Goal: Task Accomplishment & Management: Use online tool/utility

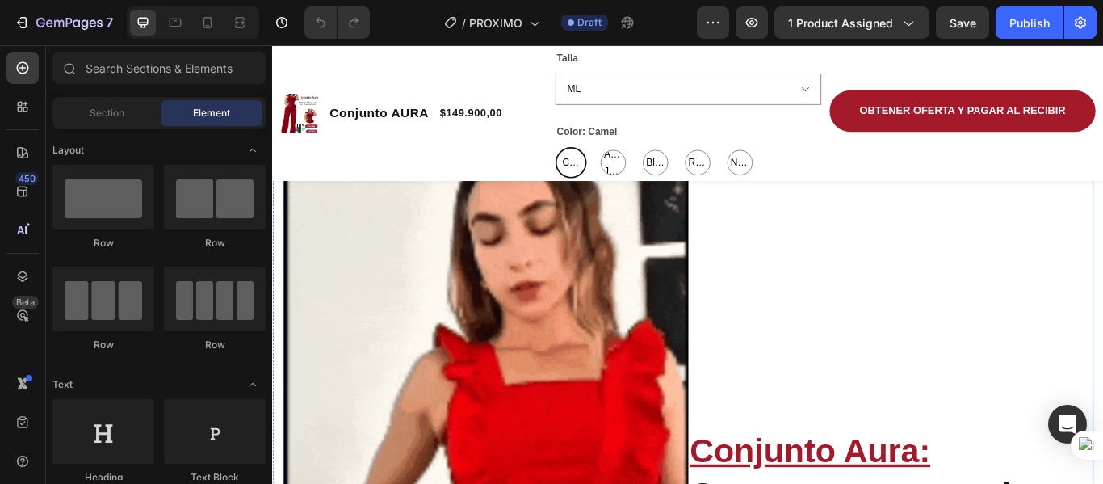
scroll to position [1131, 0]
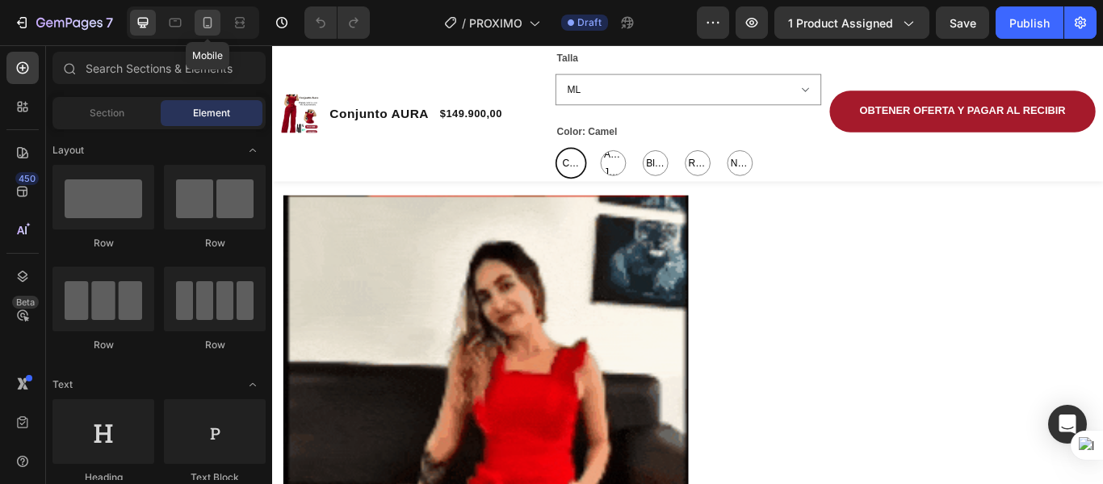
drag, startPoint x: 207, startPoint y: 23, endPoint x: 296, endPoint y: 174, distance: 176.3
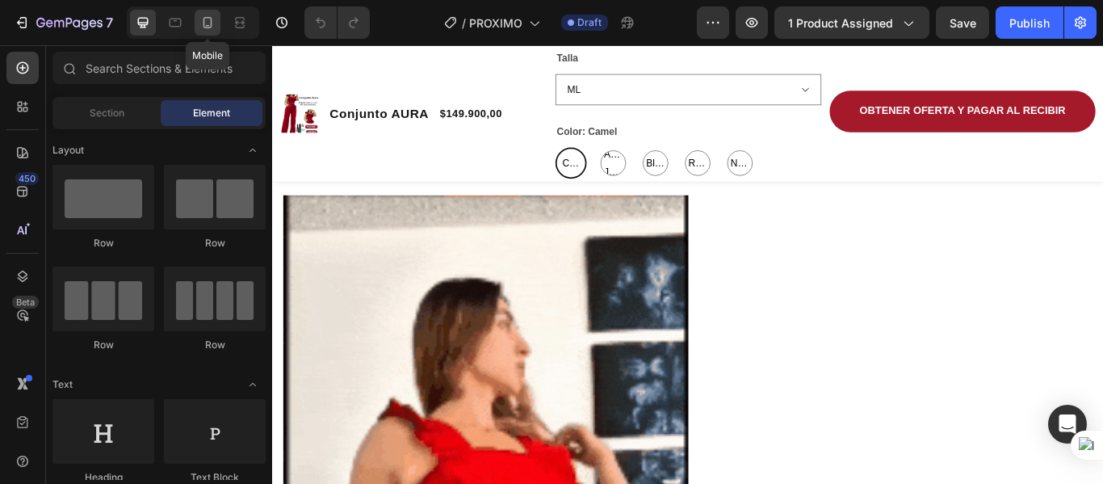
click at [207, 23] on icon at bounding box center [207, 23] width 16 height 16
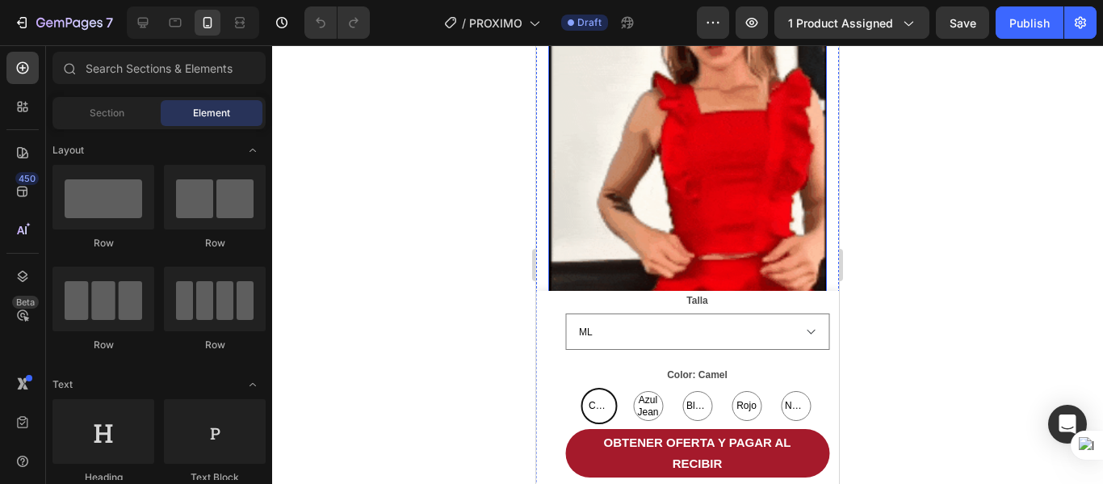
scroll to position [1777, 0]
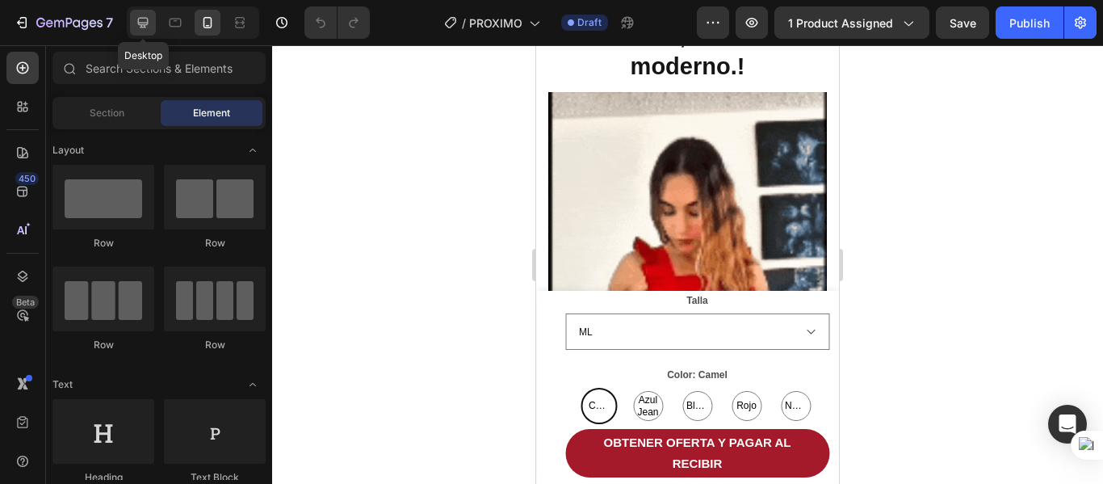
click at [143, 13] on div at bounding box center [143, 23] width 26 height 26
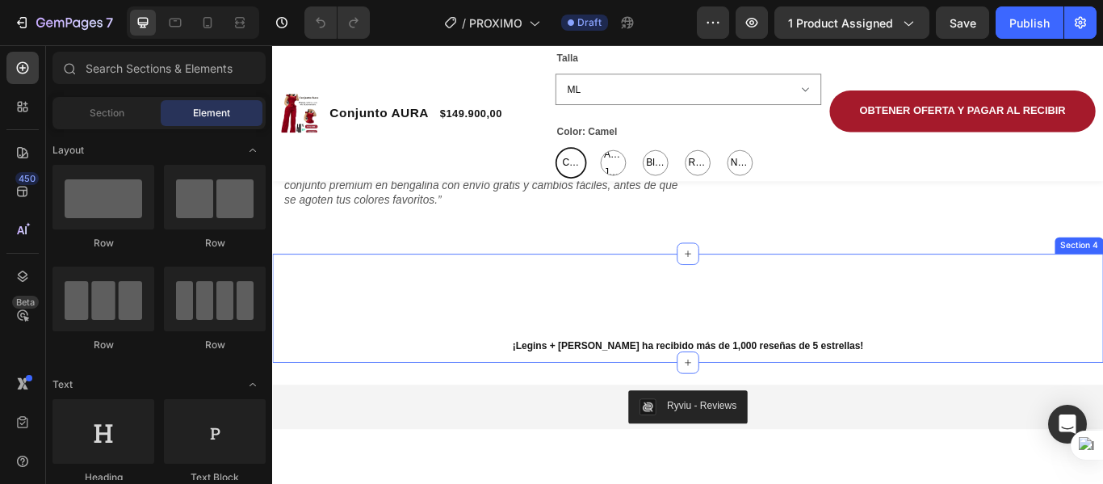
scroll to position [2473, 0]
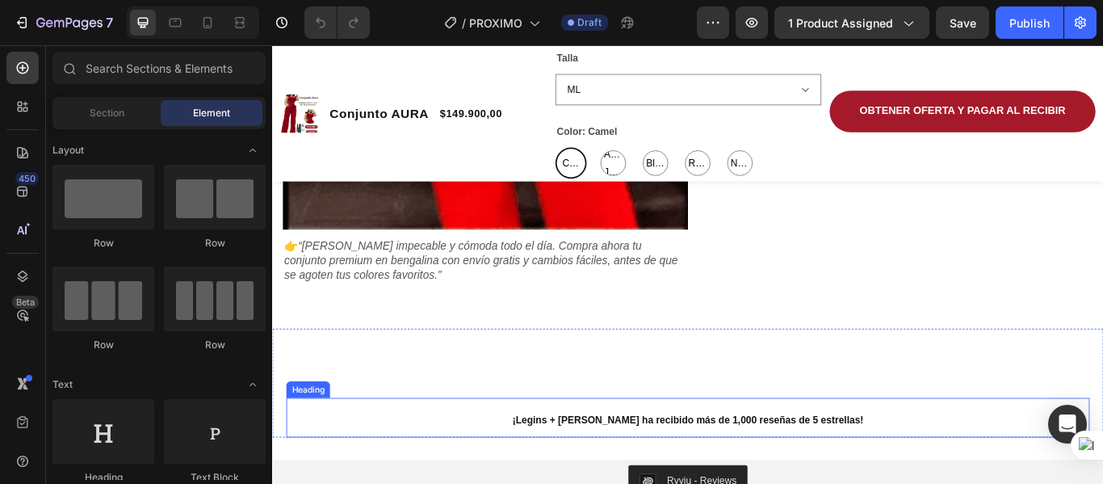
click at [606, 461] on h2 "¡Legins + [PERSON_NAME] ha recibido más de 1,000 reseñas de 5 estrellas!" at bounding box center [756, 479] width 937 height 47
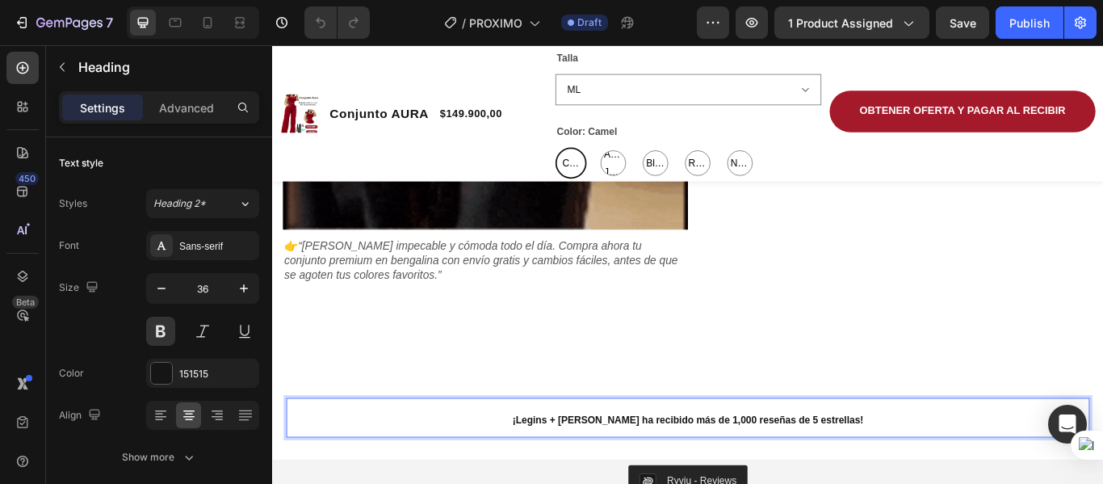
click at [684, 476] on strong "¡Legins + [PERSON_NAME] ha recibido más de 1,000 reseñas de 5 estrellas!" at bounding box center [756, 482] width 409 height 13
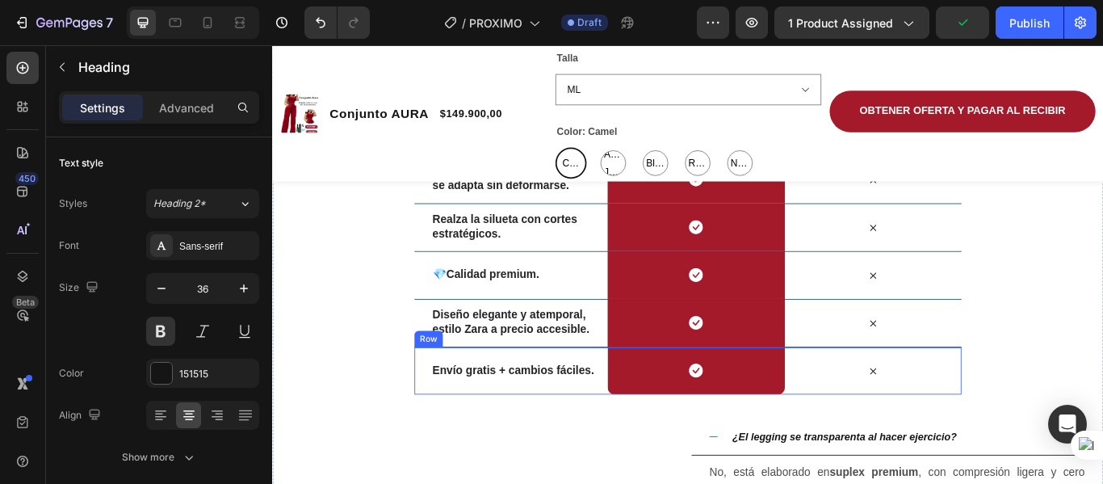
scroll to position [3119, 0]
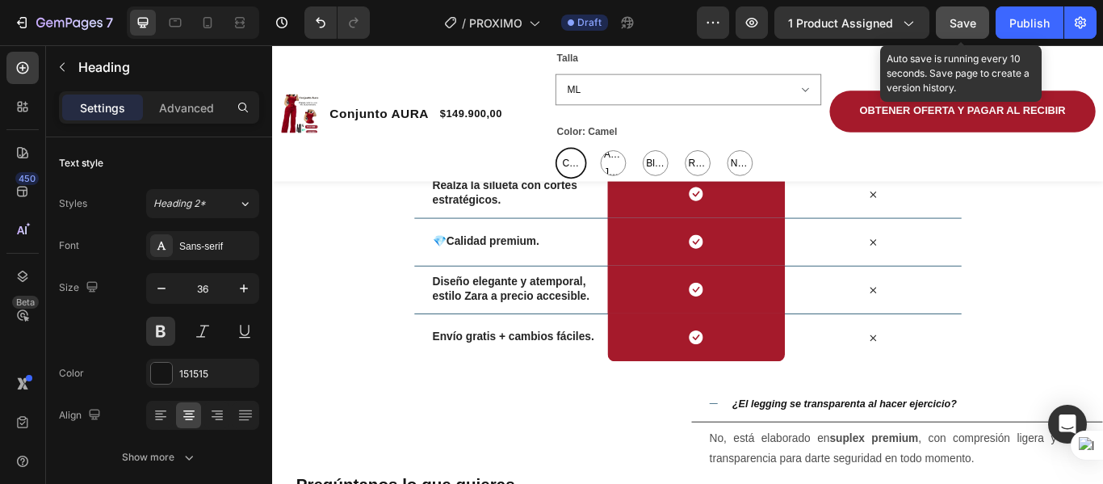
click at [963, 28] on span "Save" at bounding box center [963, 23] width 27 height 14
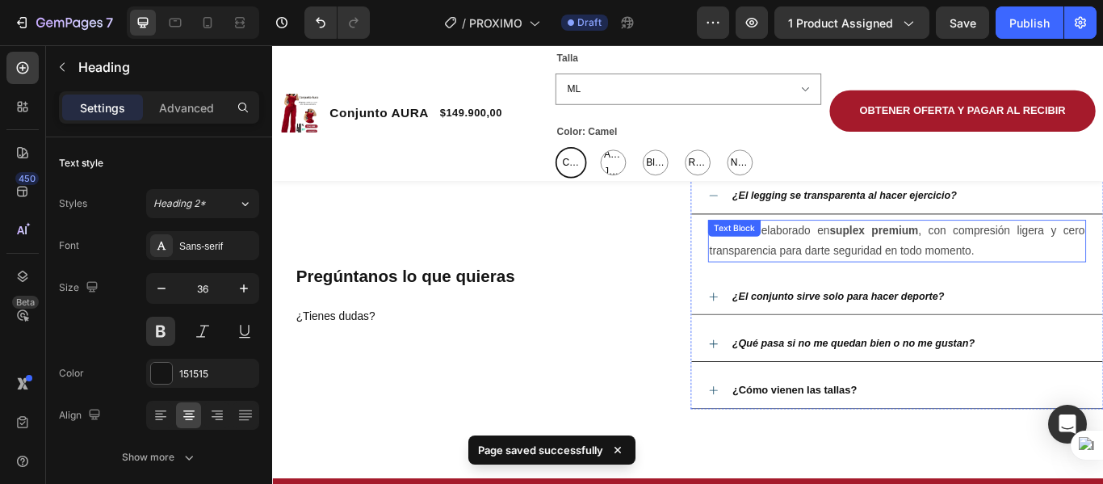
scroll to position [3280, 0]
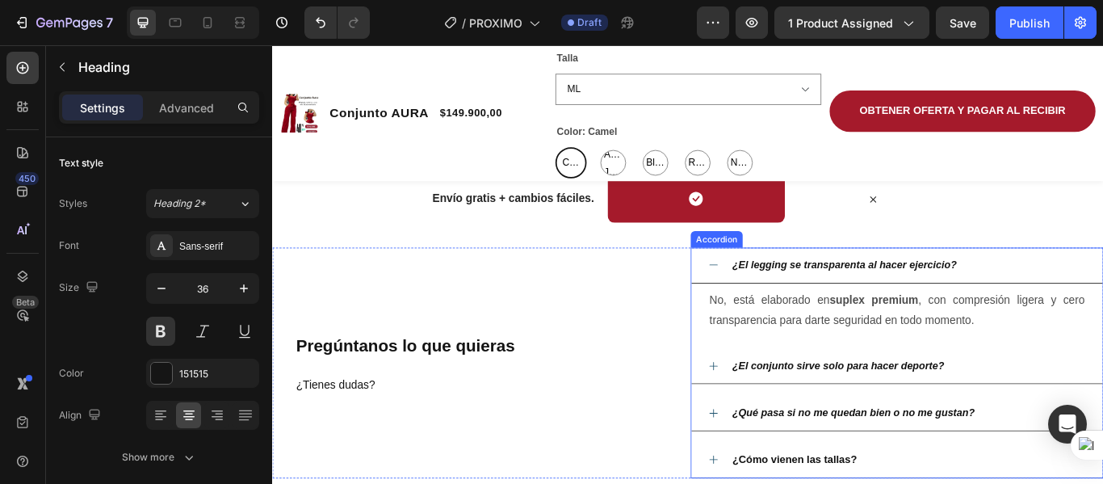
click at [887, 299] on strong "¿El legging se transparenta al hacer ejercicio?" at bounding box center [939, 301] width 262 height 13
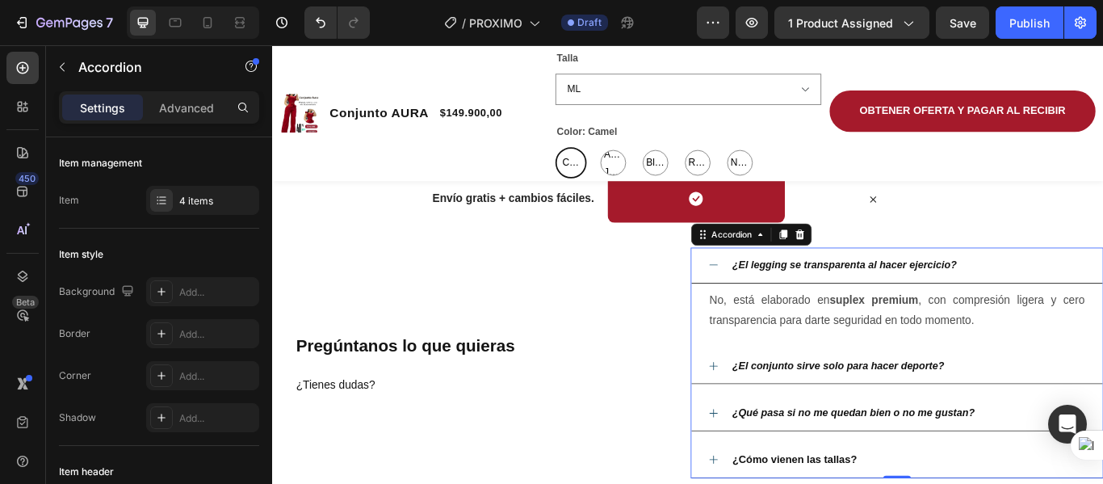
click at [1061, 302] on strong "¿El legging se transparenta al hacer ejercicio?" at bounding box center [939, 301] width 262 height 13
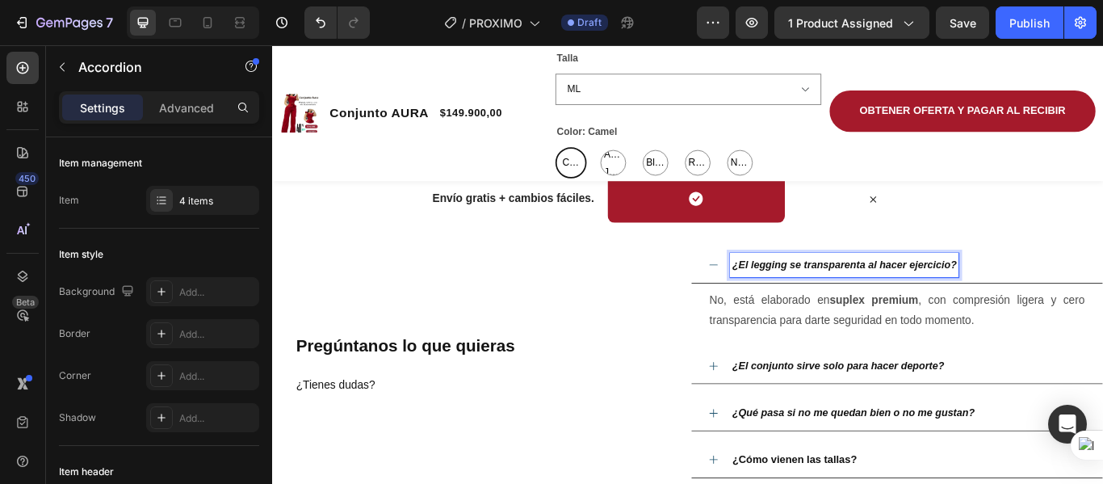
click at [1060, 302] on strong "¿El legging se transparenta al hacer ejercicio?" at bounding box center [939, 301] width 262 height 13
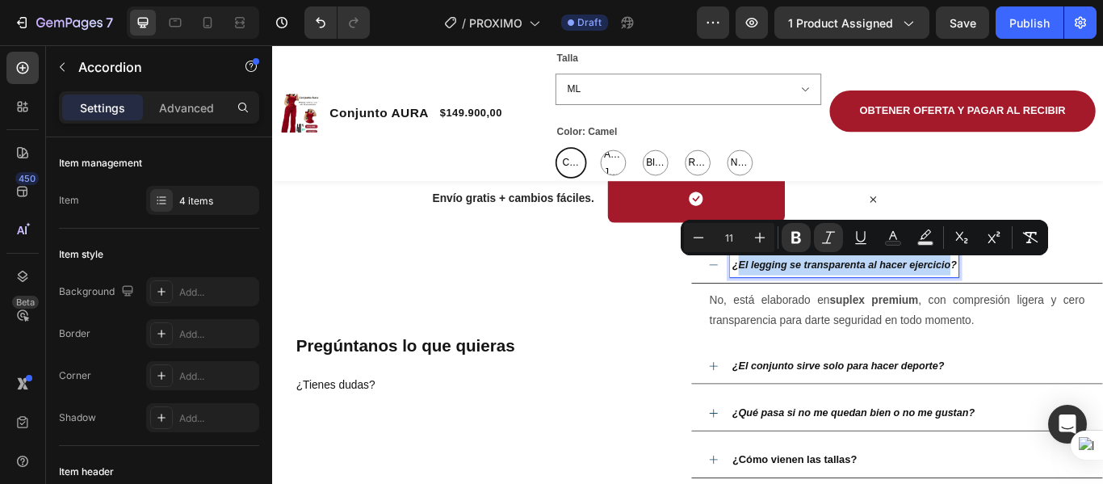
drag, startPoint x: 1060, startPoint y: 302, endPoint x: 808, endPoint y: 292, distance: 253.0
click at [808, 292] on p "¿El legging se transparenta al hacer ejercicio?" at bounding box center [939, 301] width 262 height 23
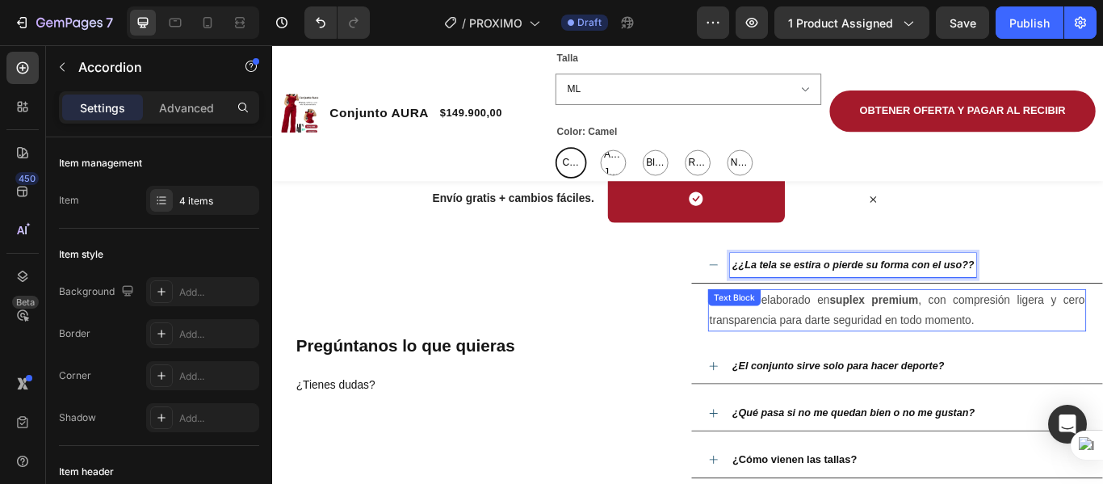
click at [857, 366] on p "No, está elaborado en suplex premium , con compresión ligera y cero transparenc…" at bounding box center [1001, 354] width 438 height 47
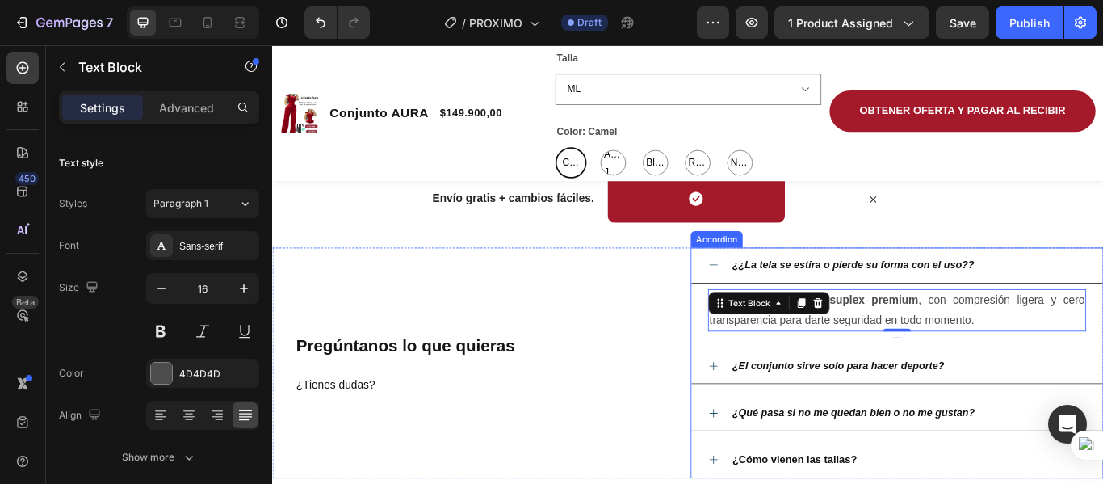
click at [808, 301] on strong "¿¿La tela se estira o pierde su forma con el uso??" at bounding box center [949, 301] width 282 height 13
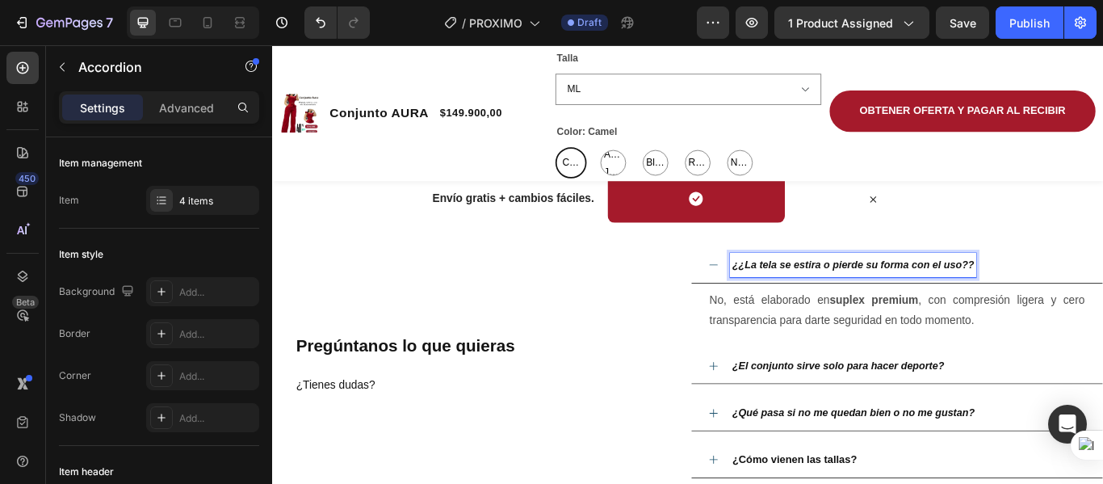
click at [813, 303] on strong "¿¿La tela se estira o pierde su forma con el uso??" at bounding box center [949, 301] width 282 height 13
click at [1076, 292] on p "¿La tela se estira o pierde su forma con el uso??" at bounding box center [945, 301] width 275 height 23
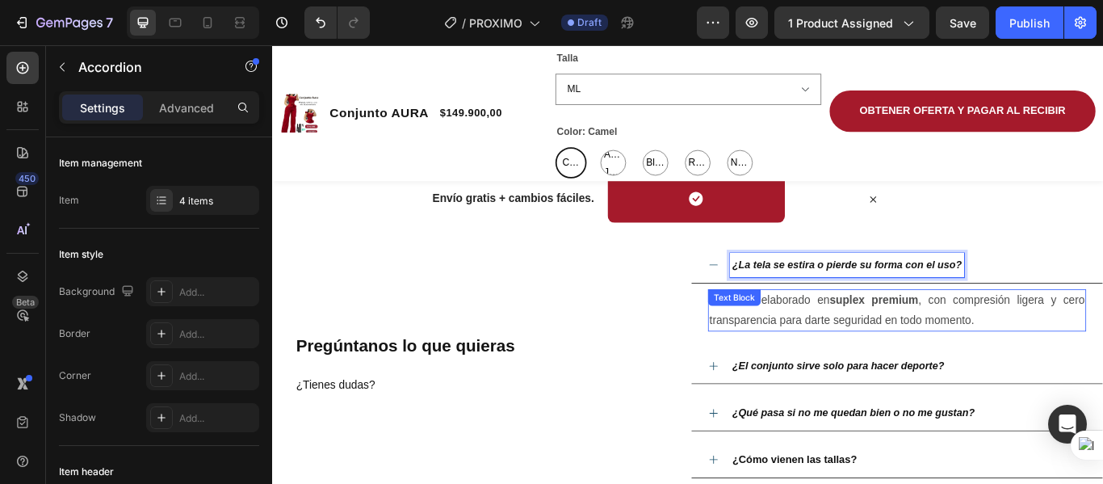
click at [1070, 350] on p "No, está elaborado en suplex premium , con compresión ligera y cero transparenc…" at bounding box center [1001, 354] width 438 height 47
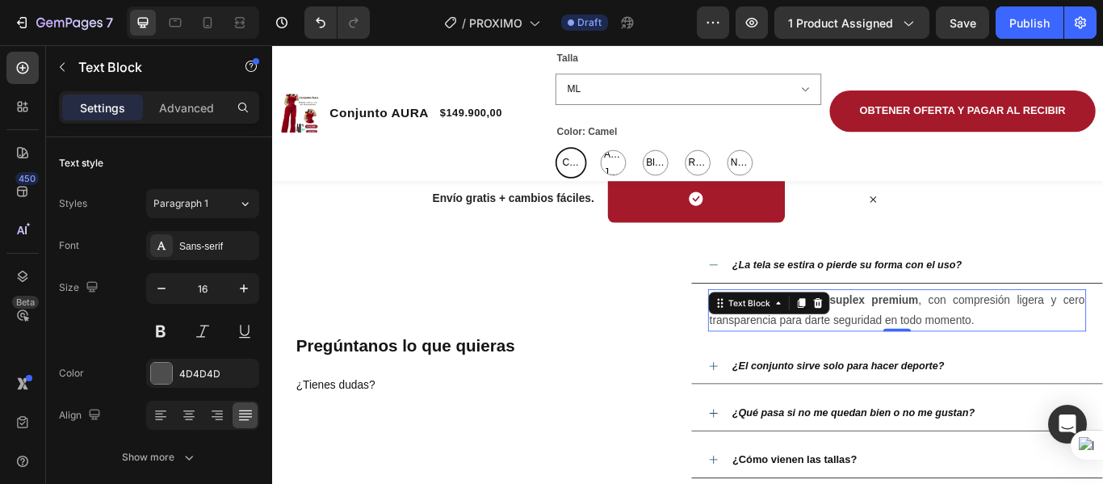
click at [1087, 366] on p "No, está elaborado en suplex premium , con compresión ligera y cero transparenc…" at bounding box center [1001, 354] width 438 height 47
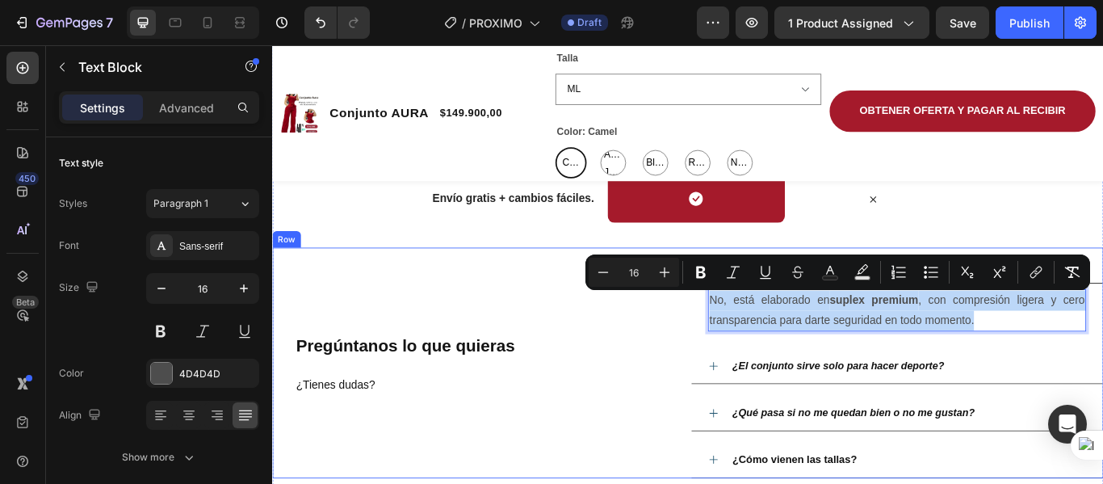
drag, startPoint x: 1087, startPoint y: 366, endPoint x: 1007, endPoint y: 332, distance: 86.8
click at [720, 295] on div "Pregúntanos lo que quieras ¿Tienes dudas? Heading ¿La tela se estira o pierde s…" at bounding box center [756, 415] width 969 height 269
